Goal: Participate in discussion: Engage in conversation with other users on a specific topic

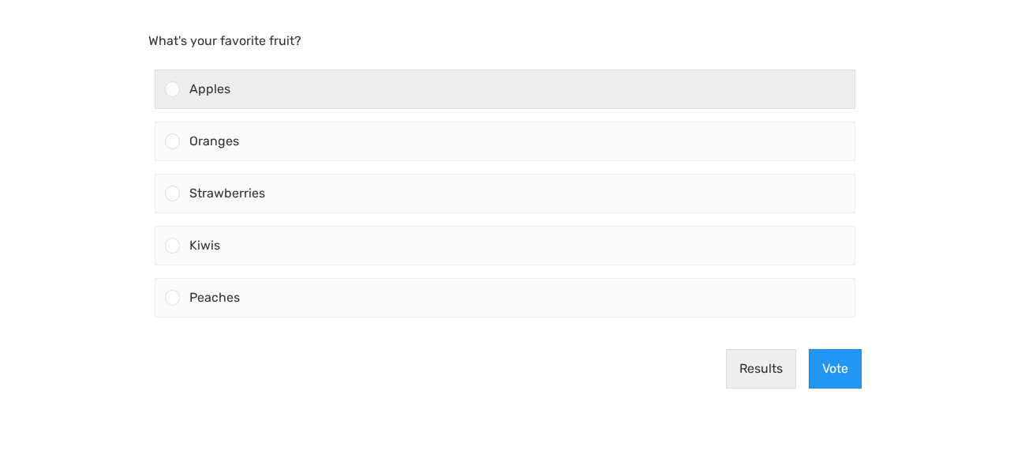
click at [343, 78] on div "Apples" at bounding box center [517, 89] width 675 height 38
click at [173, 89] on input "Apples" at bounding box center [173, 89] width 0 height 0
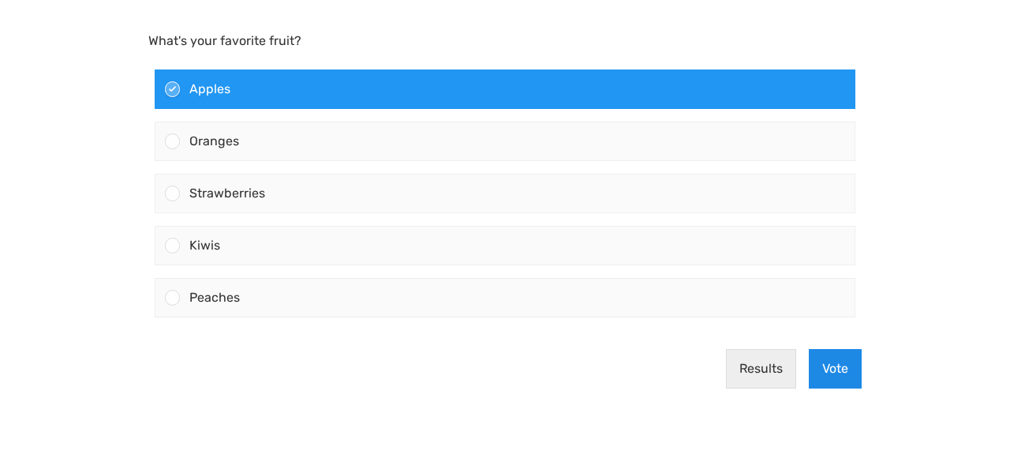
click at [833, 370] on button "Vote" at bounding box center [835, 368] width 53 height 39
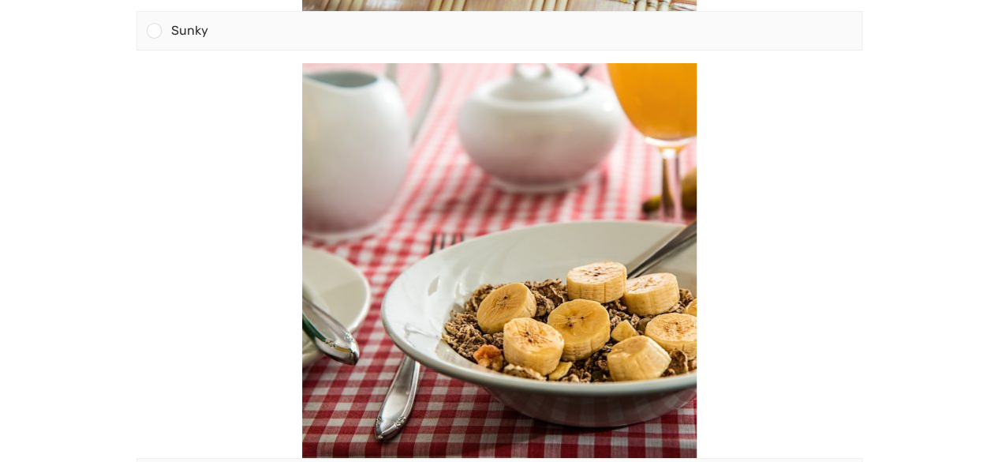
scroll to position [589, 0]
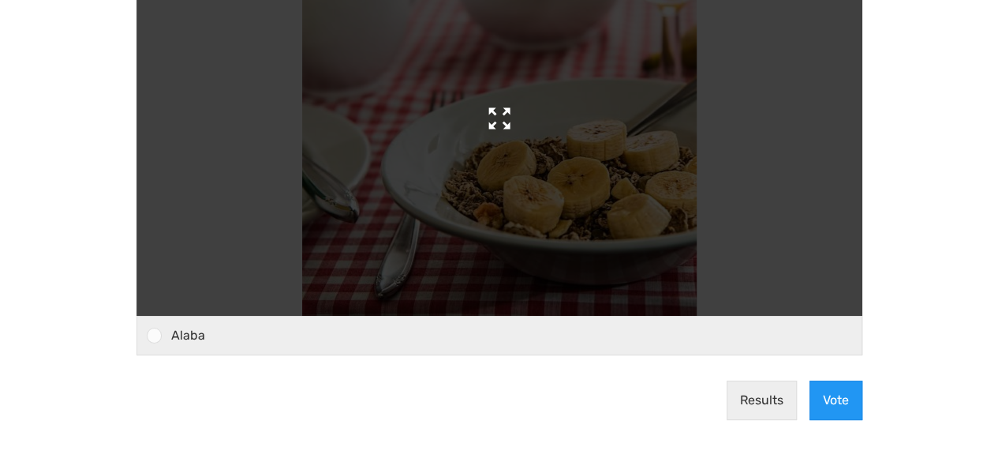
click at [644, 227] on img at bounding box center [499, 118] width 395 height 395
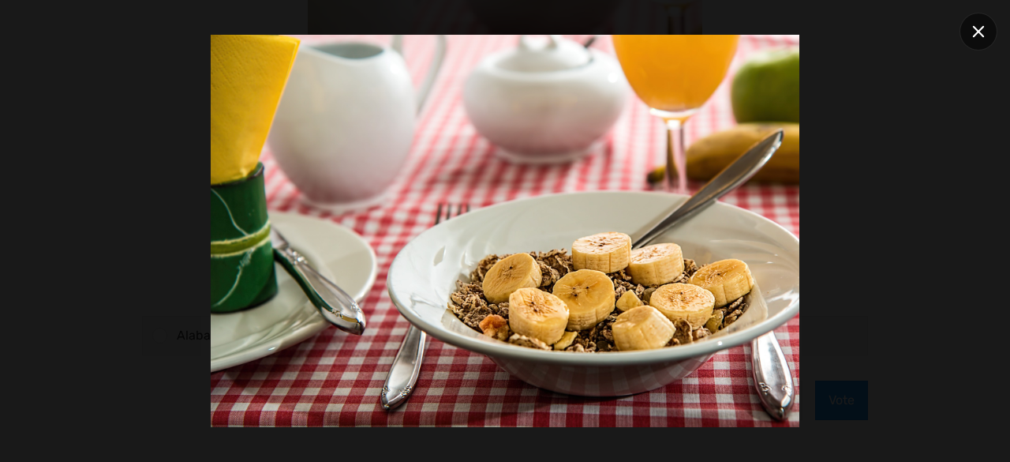
click at [987, 40] on div at bounding box center [979, 32] width 38 height 38
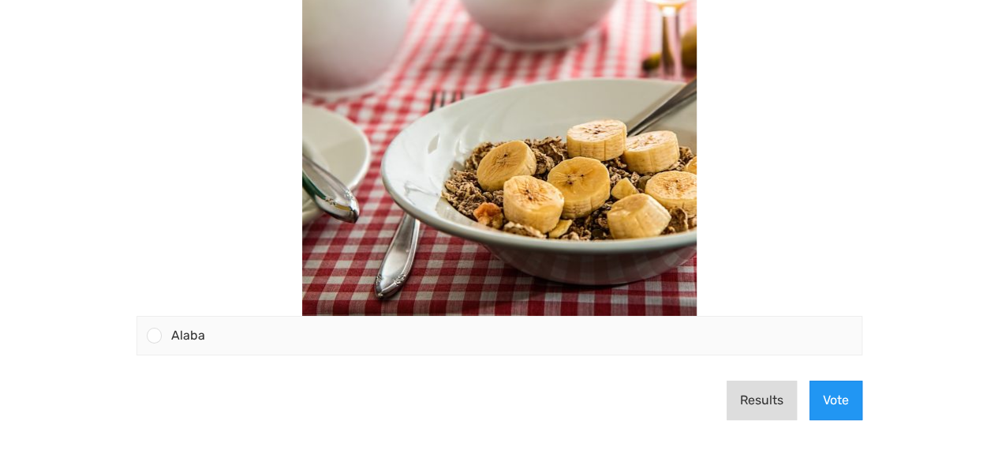
click at [769, 404] on button "Results" at bounding box center [762, 399] width 70 height 39
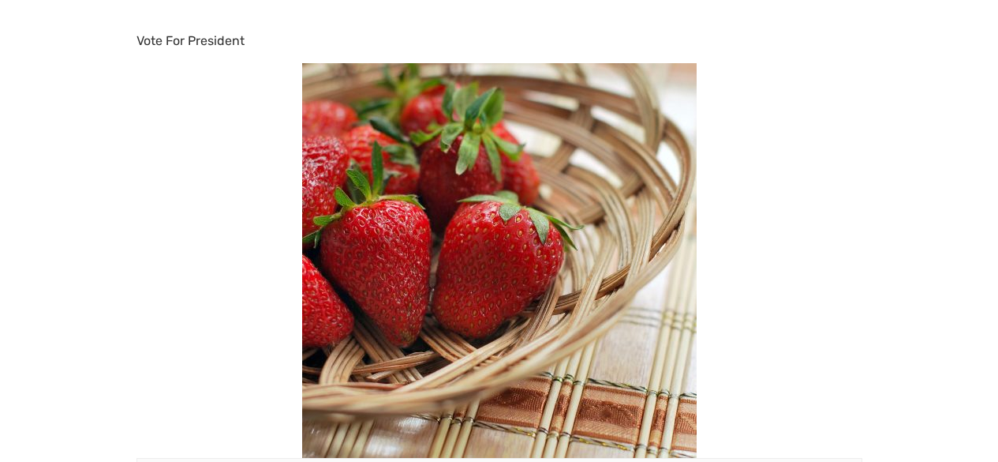
scroll to position [573, 0]
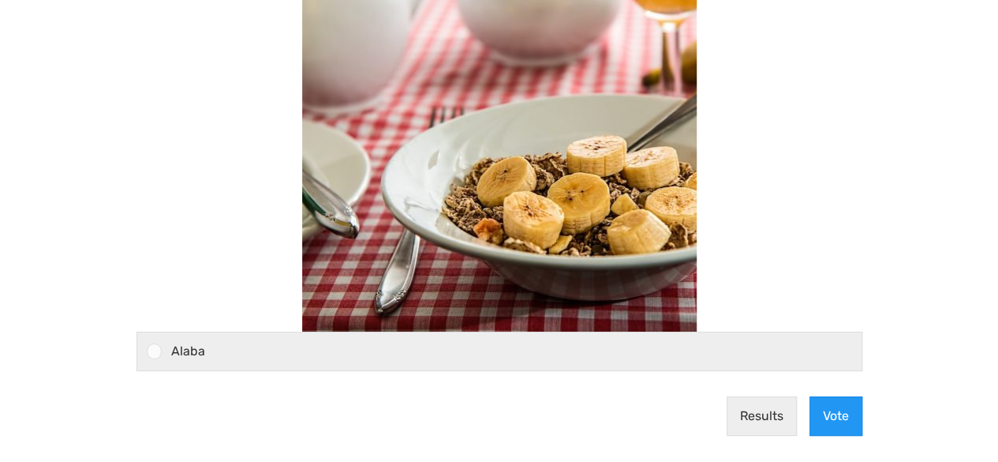
click at [261, 355] on div "Alaba" at bounding box center [512, 351] width 700 height 38
click at [154, 351] on input "Alaba" at bounding box center [154, 351] width 0 height 0
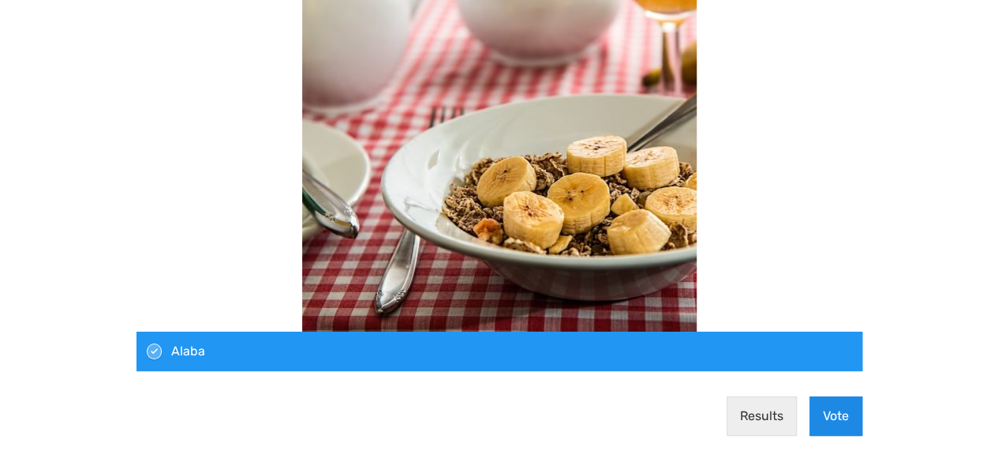
click at [844, 420] on button "Vote" at bounding box center [836, 415] width 53 height 39
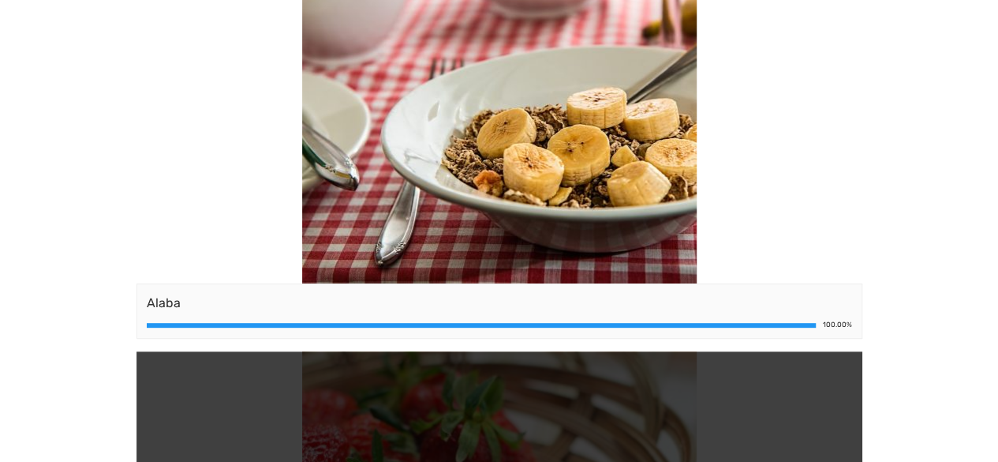
scroll to position [0, 0]
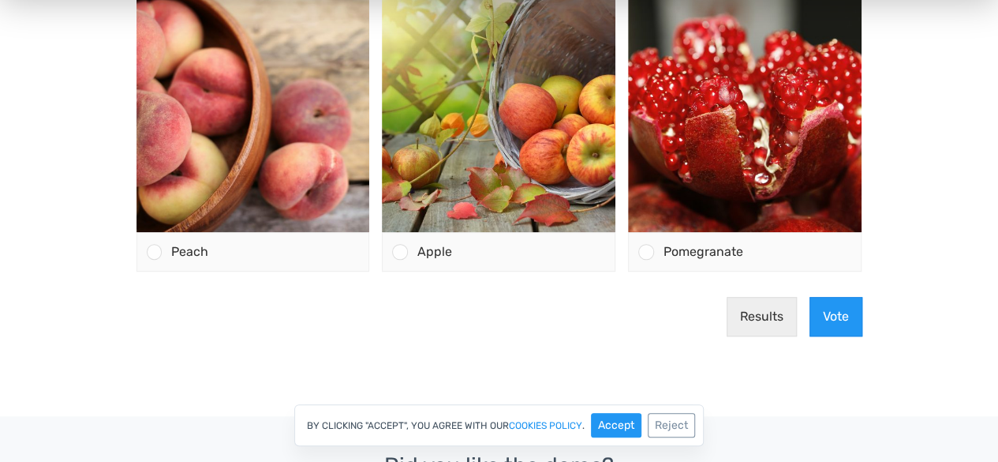
scroll to position [558, 0]
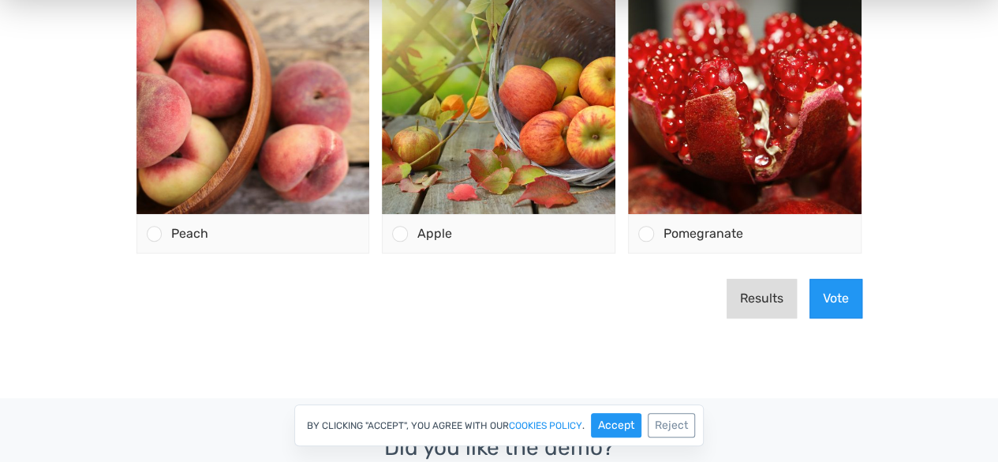
click at [763, 309] on button "Results" at bounding box center [762, 298] width 70 height 39
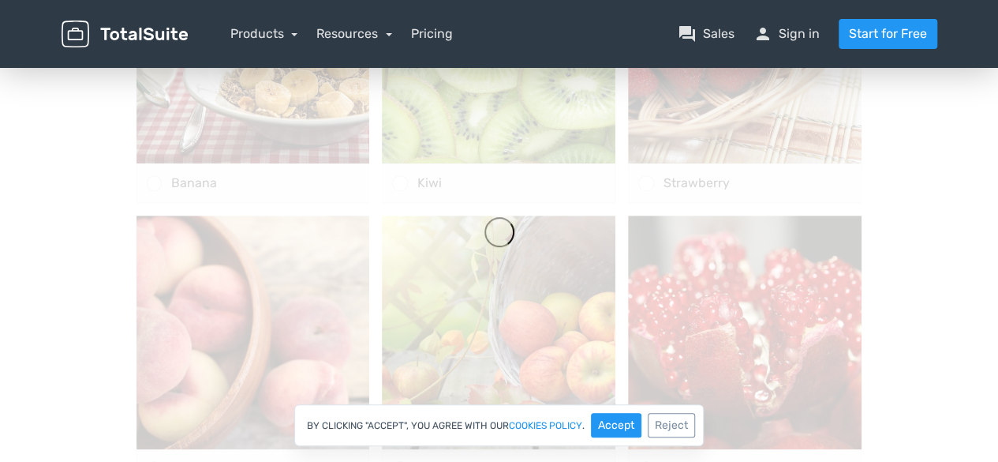
scroll to position [321, 0]
